Goal: Find specific page/section: Find specific page/section

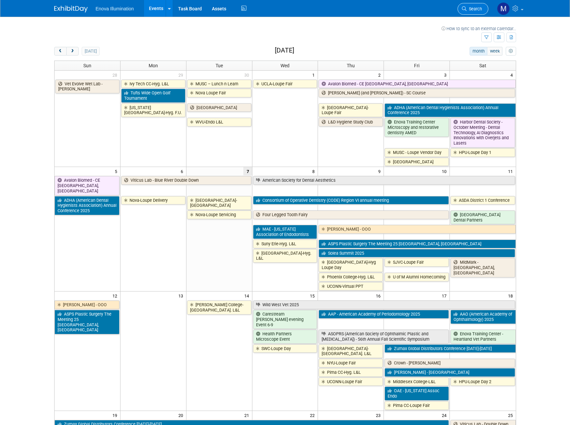
click at [469, 11] on span "Search" at bounding box center [474, 8] width 15 height 5
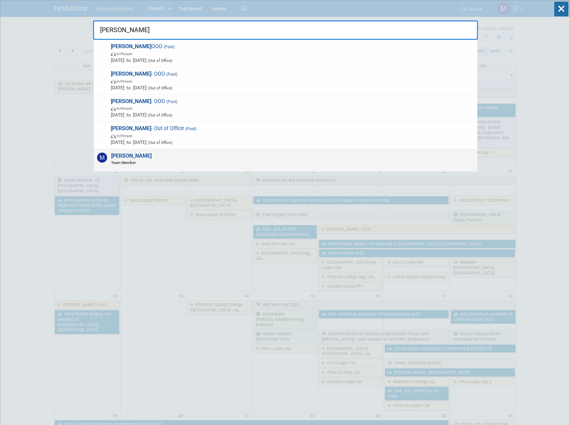
type input "[PERSON_NAME]"
click at [241, 162] on div "[PERSON_NAME] Team Member" at bounding box center [286, 160] width 384 height 22
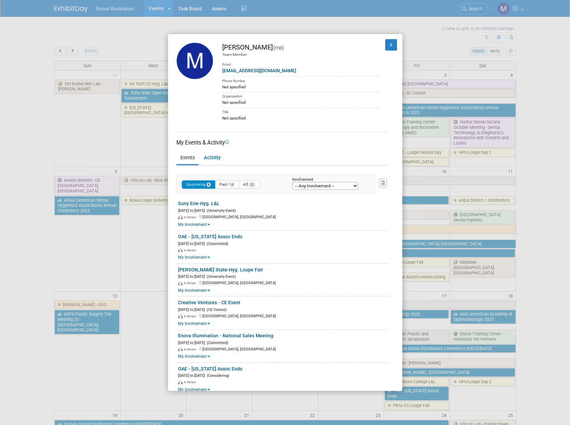
scroll to position [14, 0]
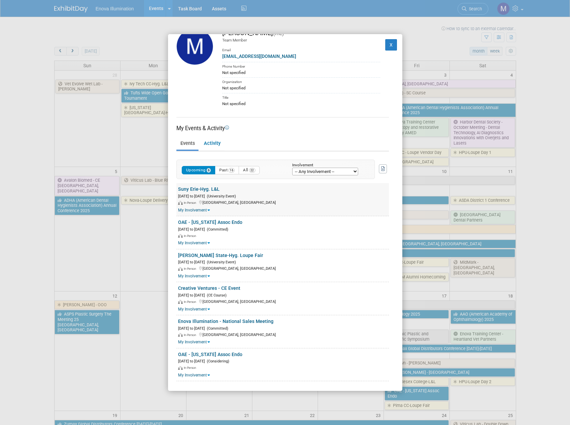
click at [212, 189] on link "Suny Erie-Hyg. L&L" at bounding box center [199, 189] width 42 height 5
